Goal: Task Accomplishment & Management: Complete application form

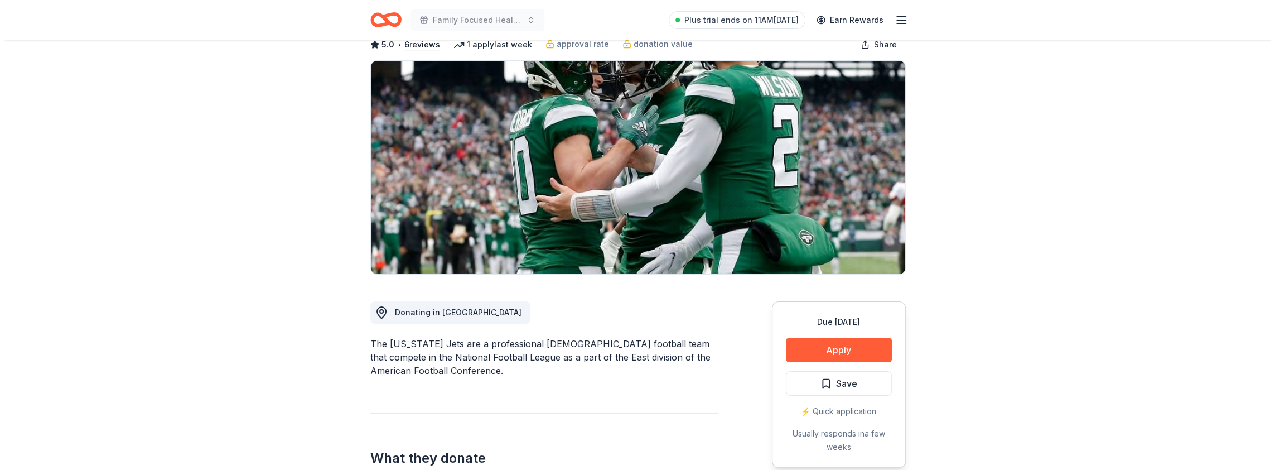
scroll to position [56, 0]
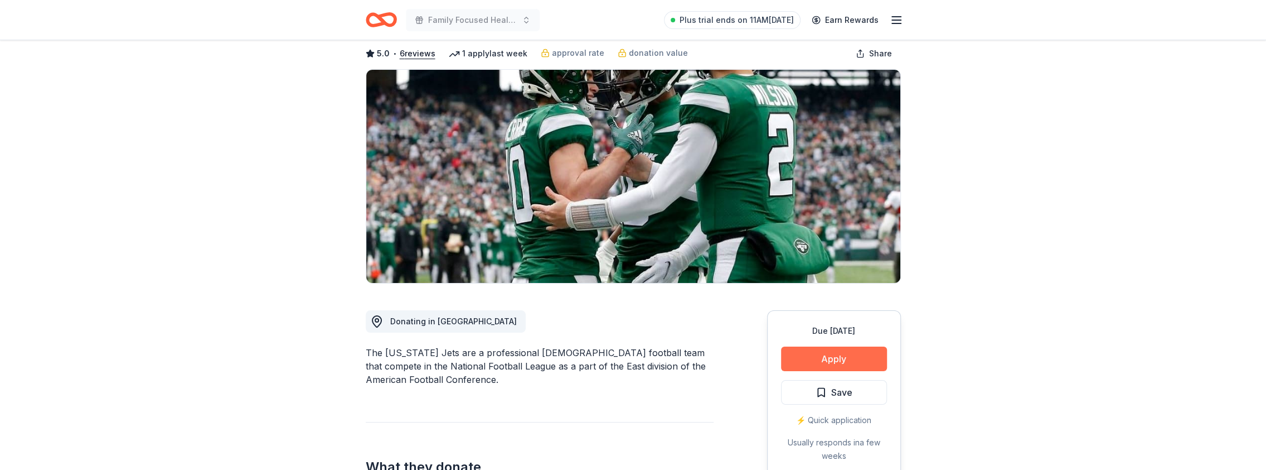
click at [857, 355] on button "Apply" at bounding box center [834, 358] width 106 height 25
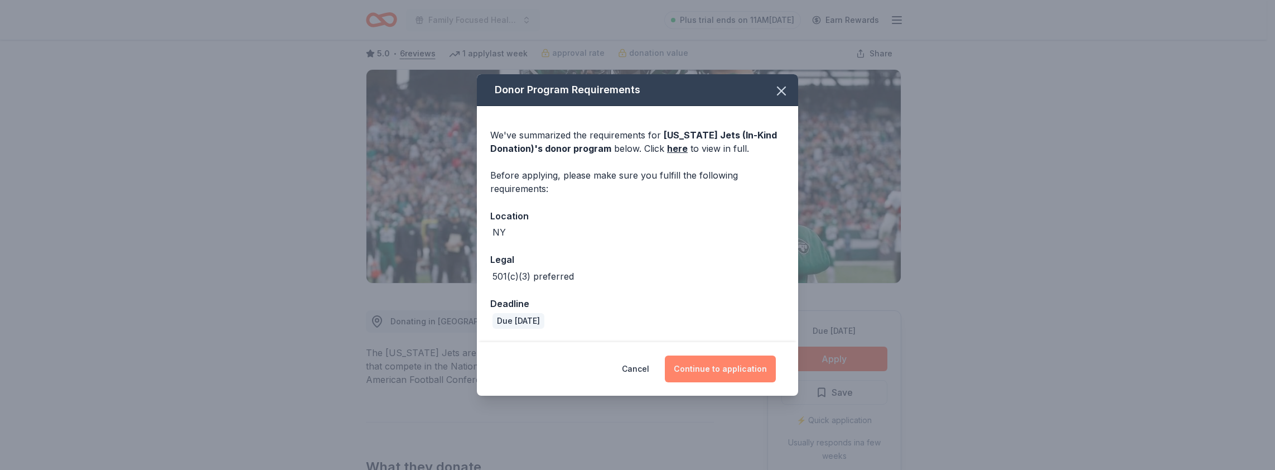
click at [708, 366] on button "Continue to application" at bounding box center [720, 368] width 111 height 27
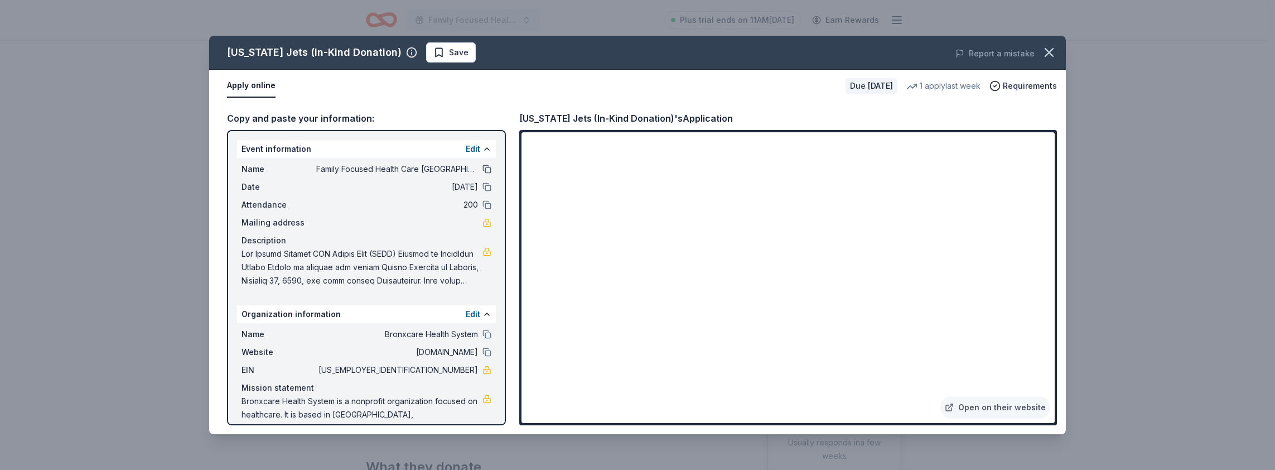
click at [482, 165] on button at bounding box center [486, 169] width 9 height 9
click at [482, 188] on button at bounding box center [486, 186] width 9 height 9
click at [482, 206] on button at bounding box center [486, 204] width 9 height 9
click at [482, 332] on button at bounding box center [486, 334] width 9 height 9
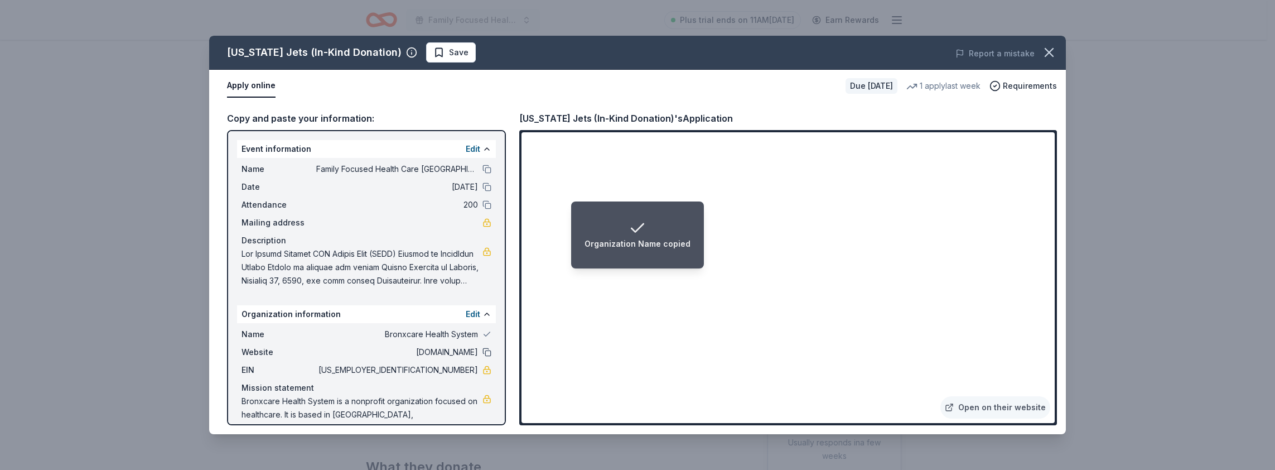
click at [482, 352] on button at bounding box center [486, 351] width 9 height 9
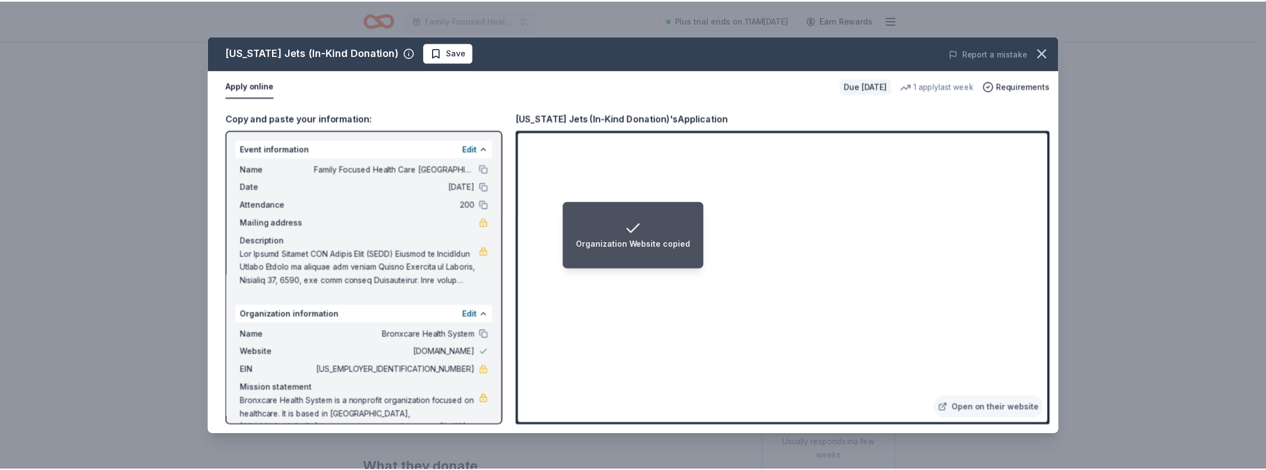
scroll to position [24, 0]
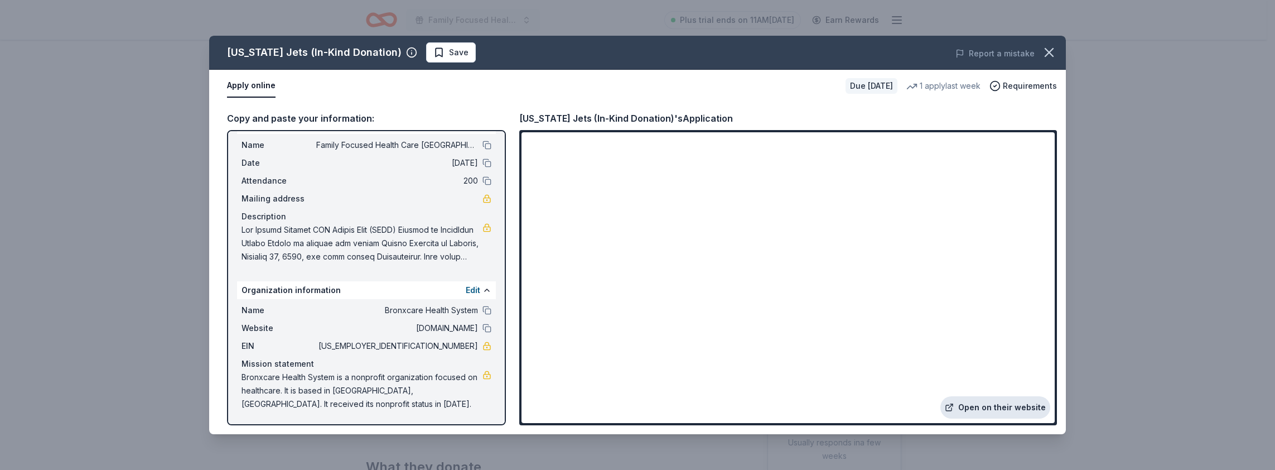
click at [1007, 407] on link "Open on their website" at bounding box center [995, 407] width 110 height 22
click at [1041, 52] on icon "button" at bounding box center [1049, 53] width 16 height 16
